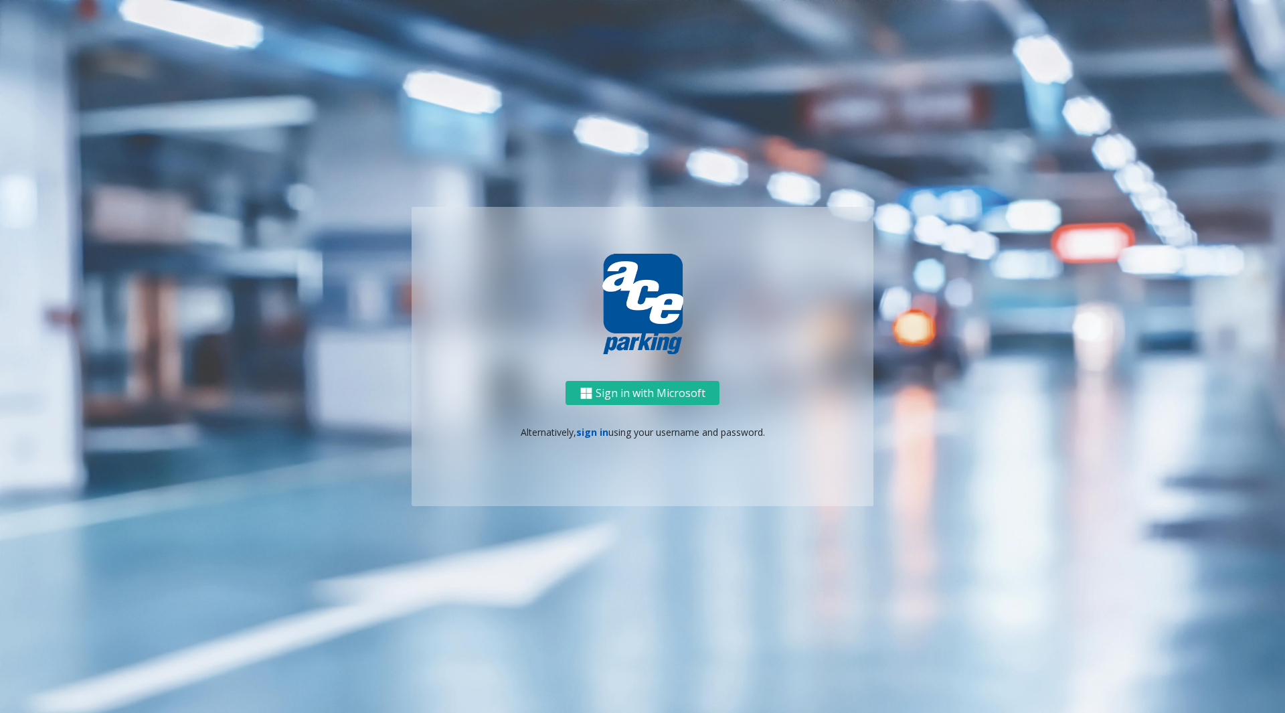
click at [590, 433] on link "sign in" at bounding box center [592, 432] width 32 height 13
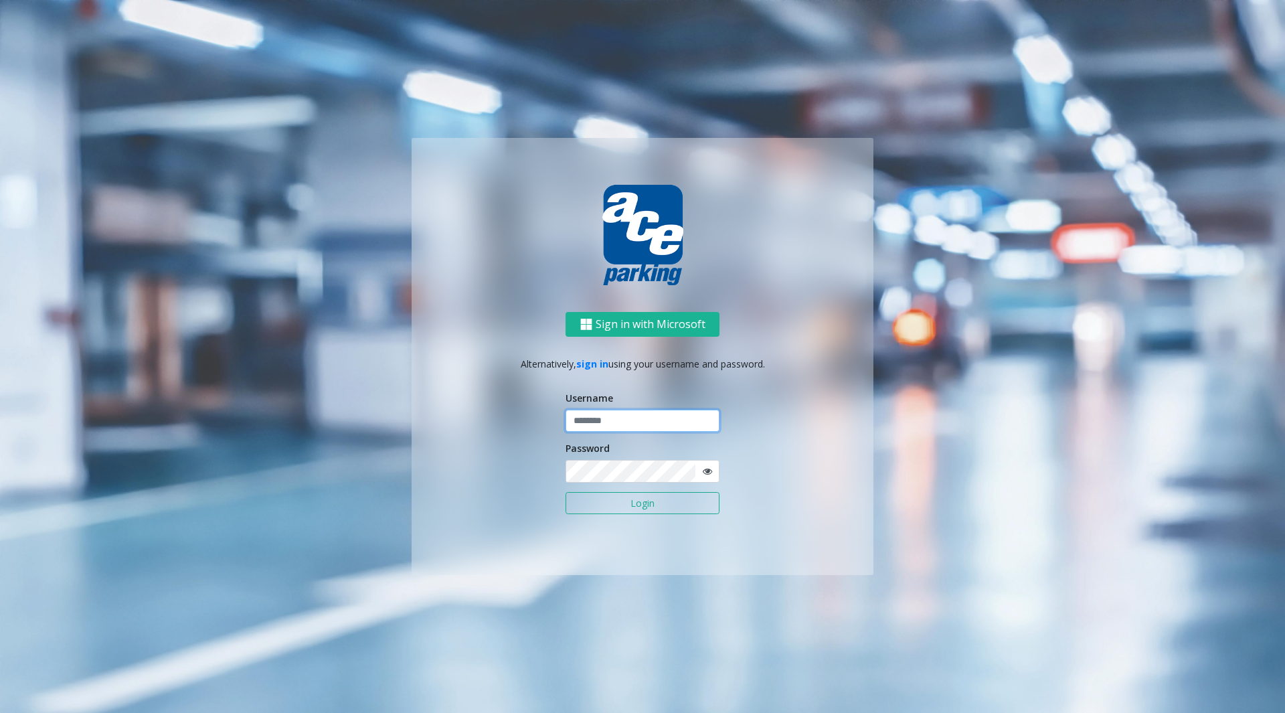
click at [588, 420] on input "text" at bounding box center [643, 421] width 154 height 23
type input "********"
click at [672, 458] on div "Password" at bounding box center [643, 462] width 154 height 42
click at [653, 506] on button "Login" at bounding box center [643, 503] width 154 height 23
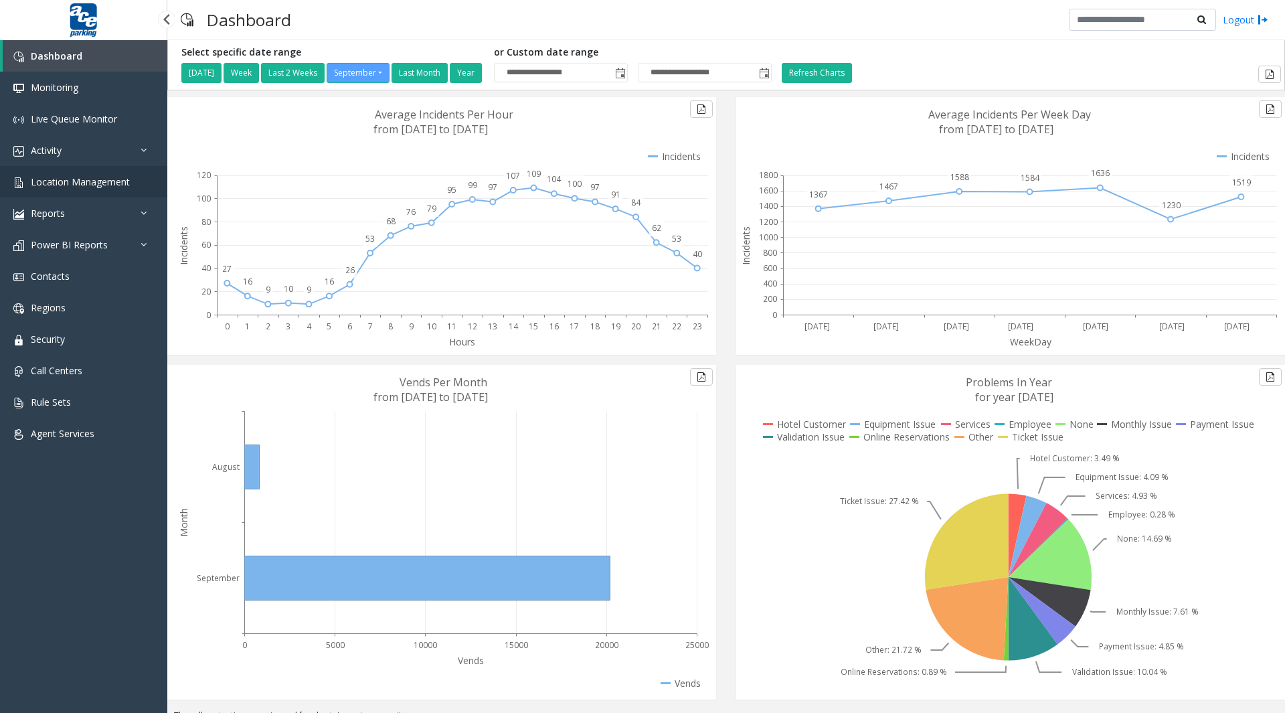
click at [86, 188] on link "Location Management" at bounding box center [83, 181] width 167 height 31
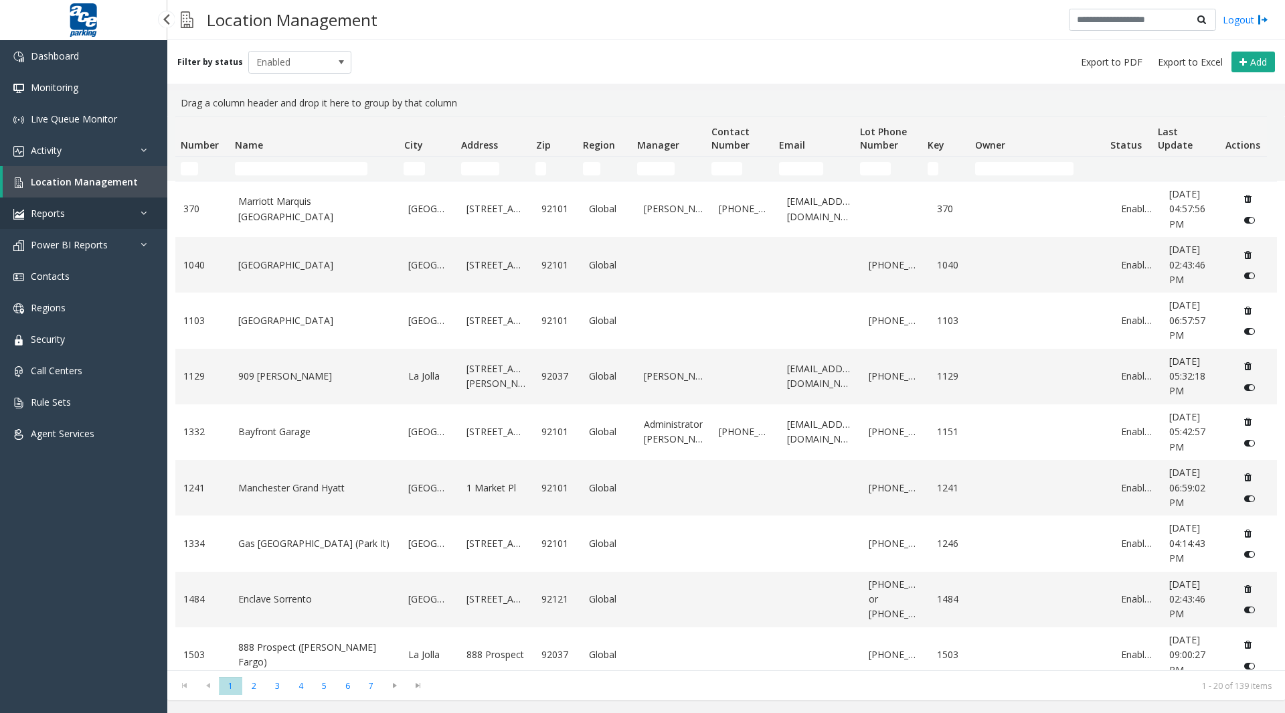
click at [65, 212] on link "Reports" at bounding box center [83, 212] width 167 height 31
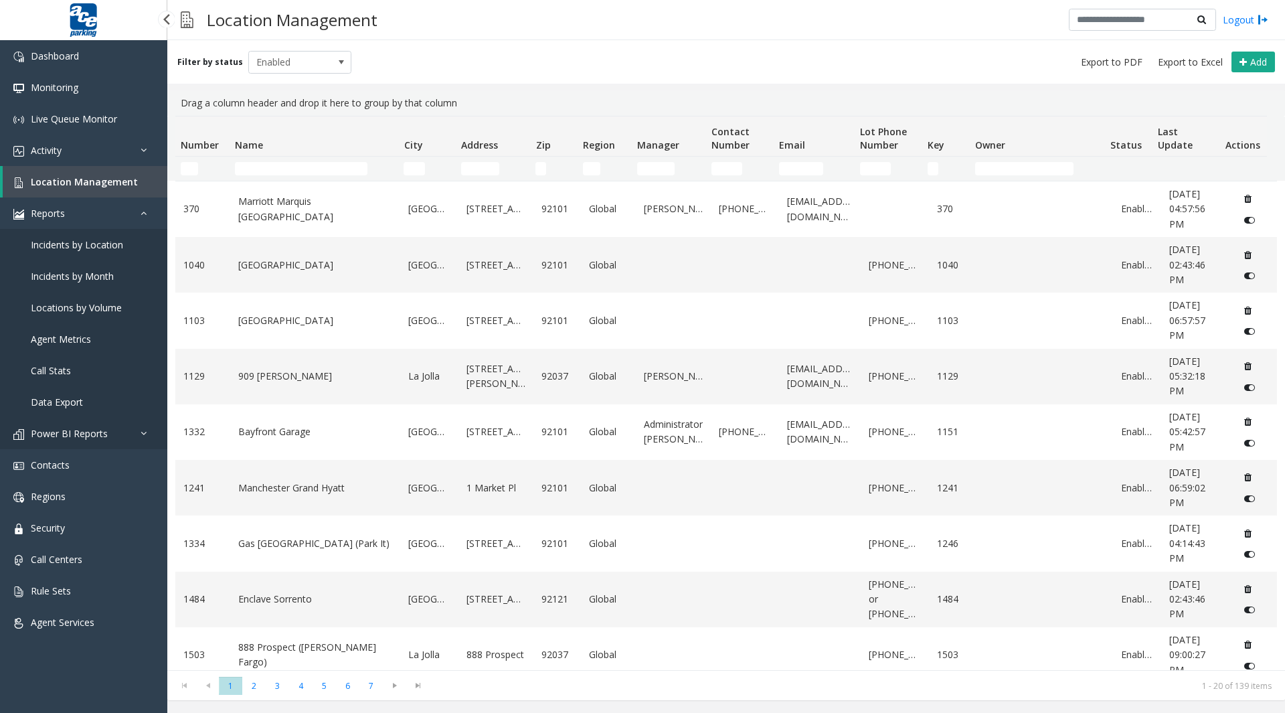
click at [82, 432] on span "Power BI Reports" at bounding box center [69, 433] width 77 height 13
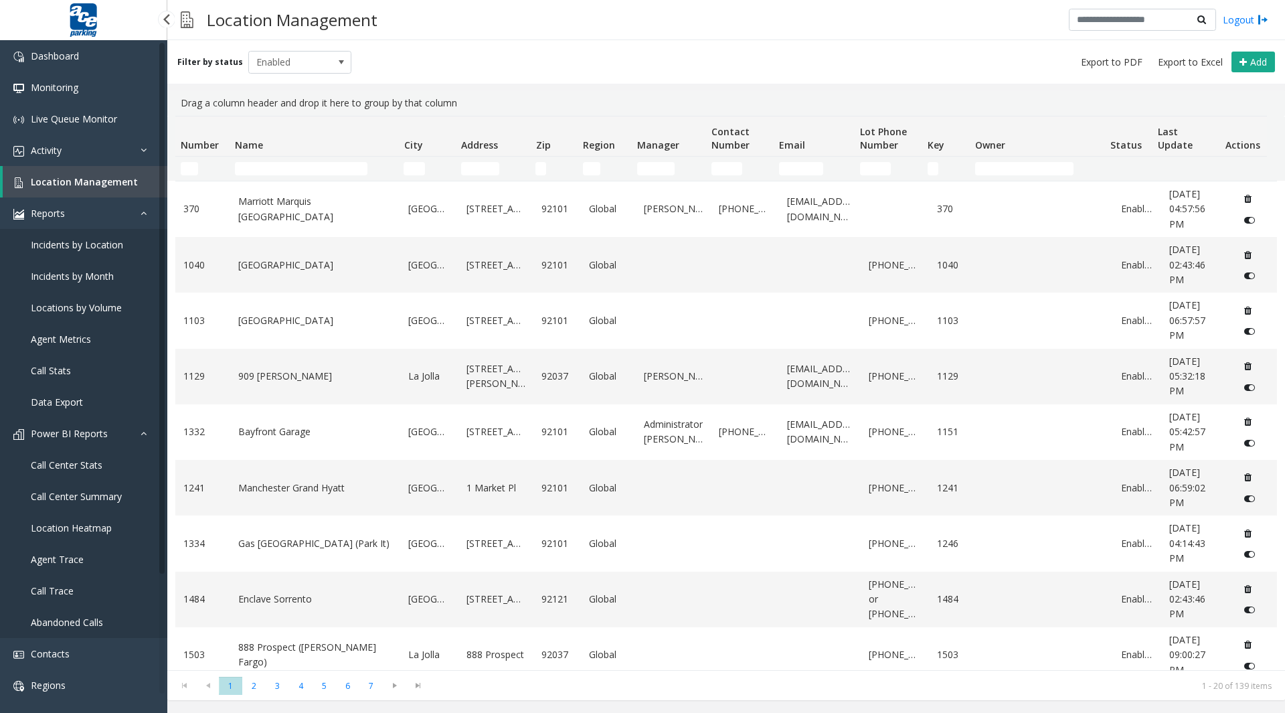
scroll to position [141, 0]
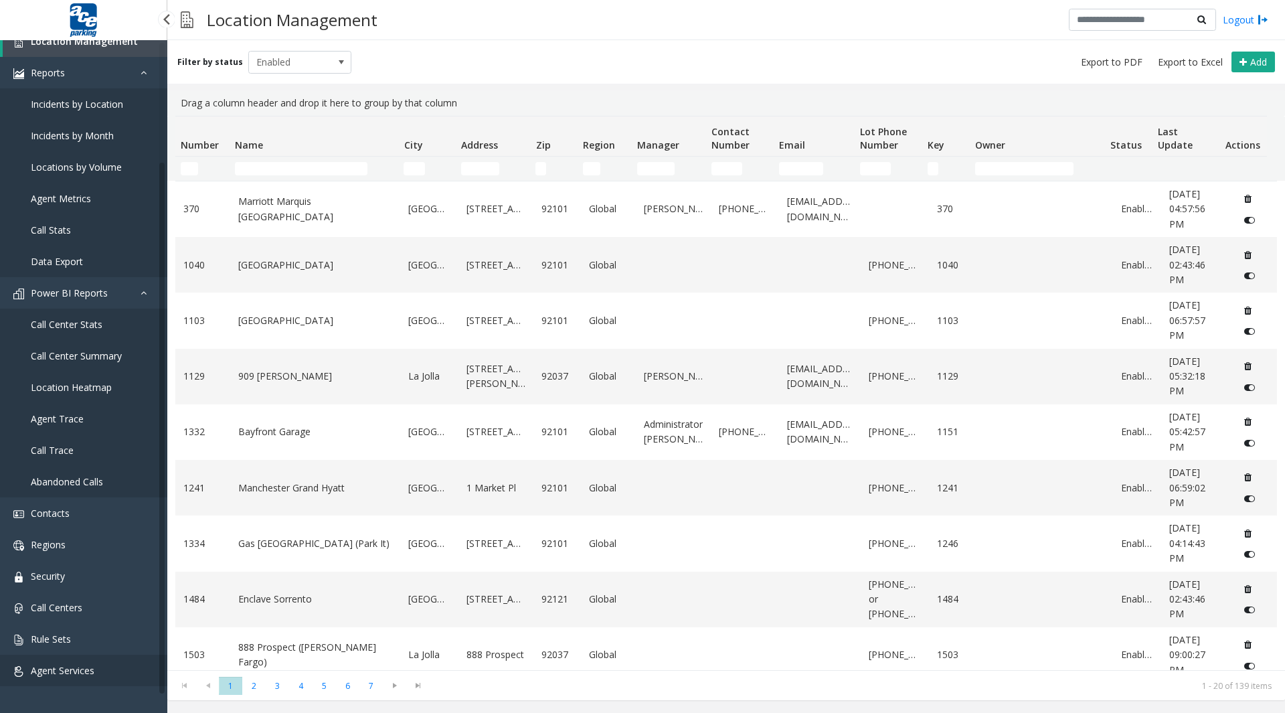
click at [66, 669] on span "Agent Services" at bounding box center [63, 670] width 64 height 13
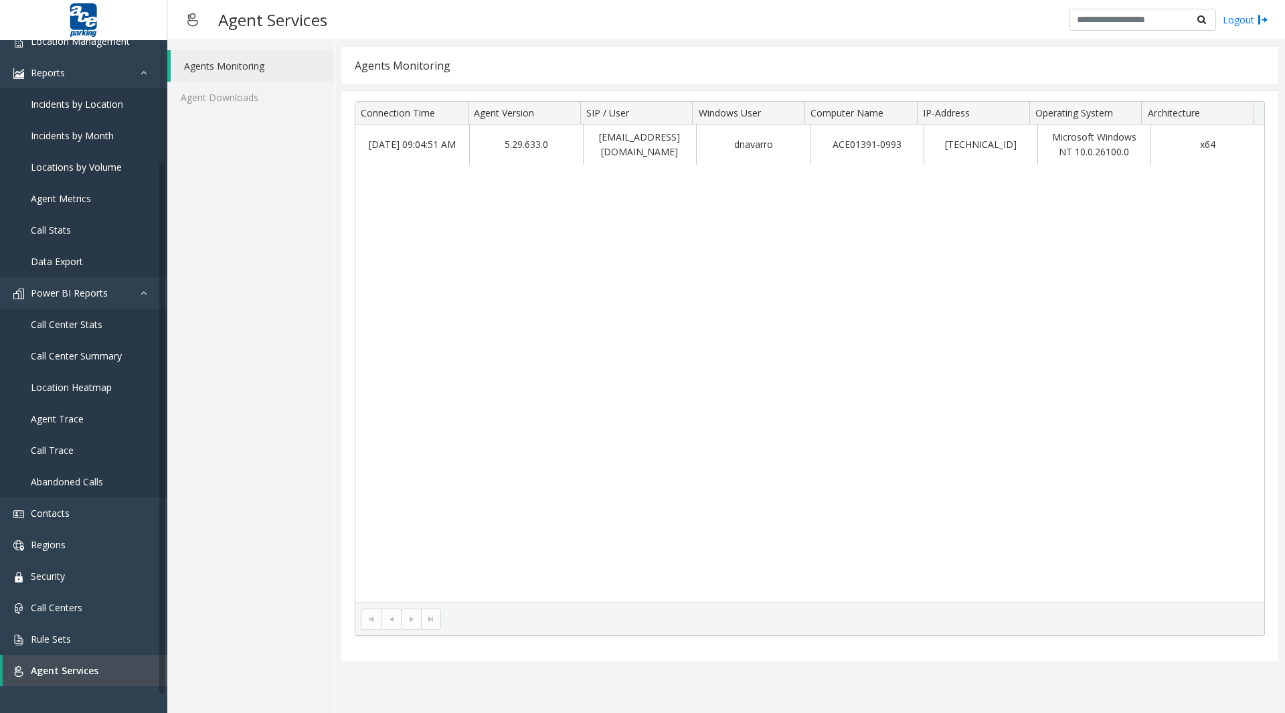
click at [236, 66] on link "Agents Monitoring" at bounding box center [252, 65] width 163 height 31
click at [209, 100] on link "Agent Downloads" at bounding box center [250, 97] width 167 height 31
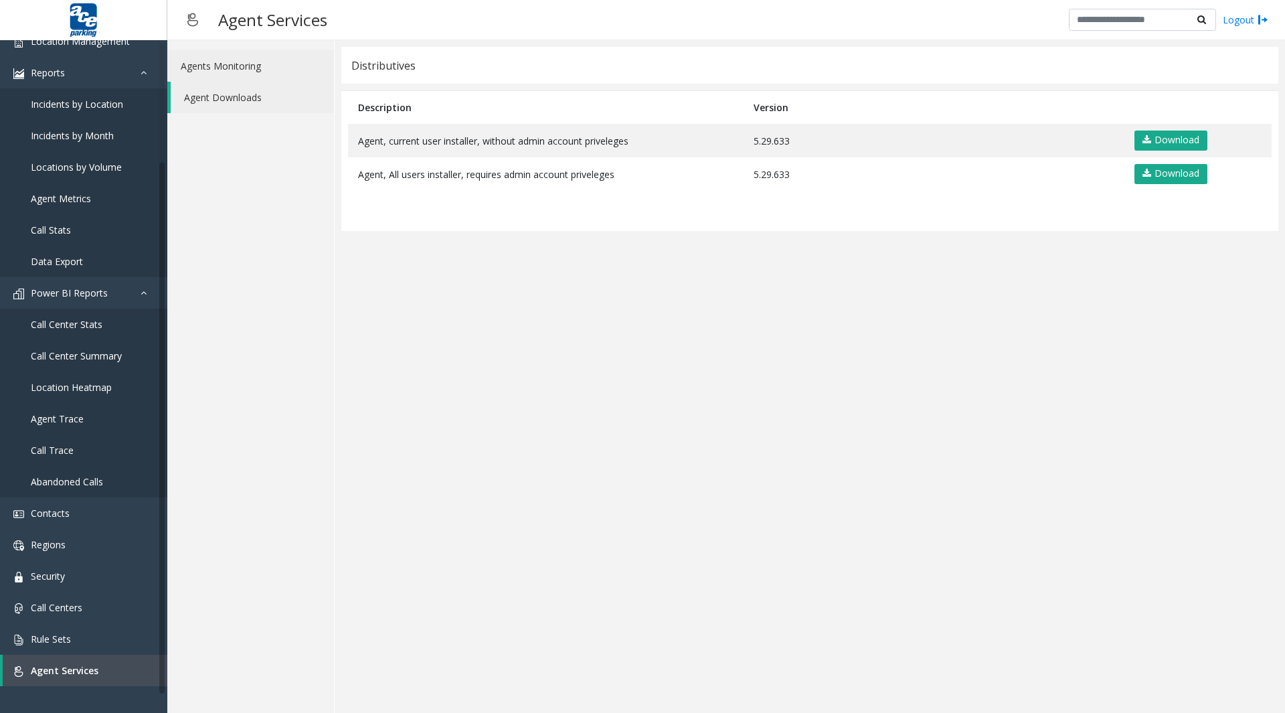
click at [238, 68] on link "Agents Monitoring" at bounding box center [250, 65] width 167 height 31
